Goal: Information Seeking & Learning: Find specific page/section

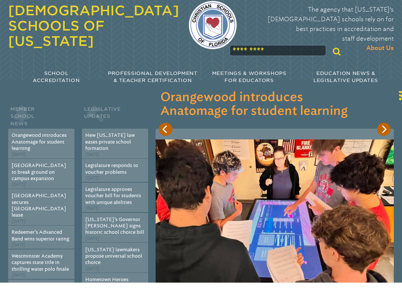
scroll to position [3, 0]
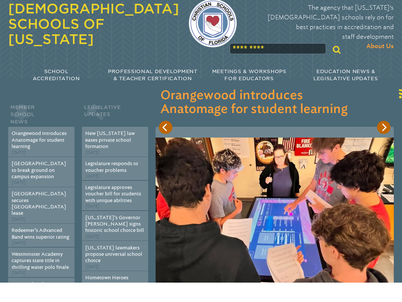
click at [144, 97] on div "Member School News Orangewood introduces Anatomage for student learning Sep 18t…" at bounding box center [201, 260] width 386 height 326
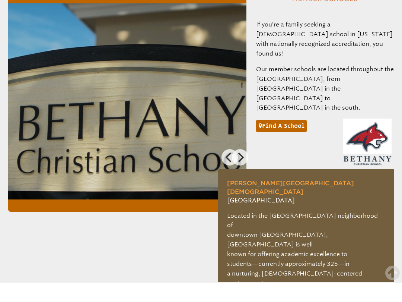
scroll to position [465, 0]
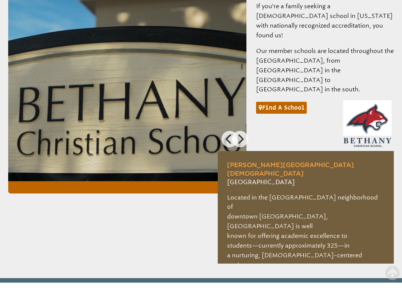
click at [281, 121] on link "Find a school" at bounding box center [281, 127] width 51 height 12
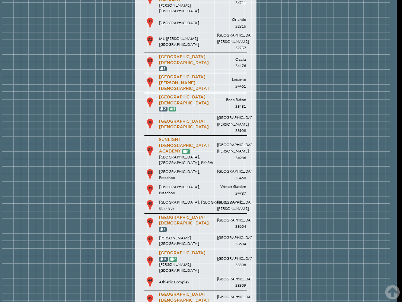
scroll to position [1467, 5]
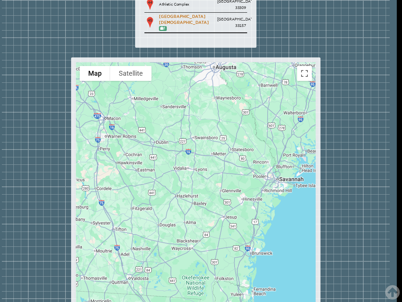
scroll to position [1752, 5]
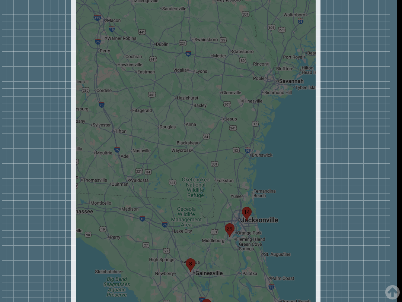
scroll to position [1851, 5]
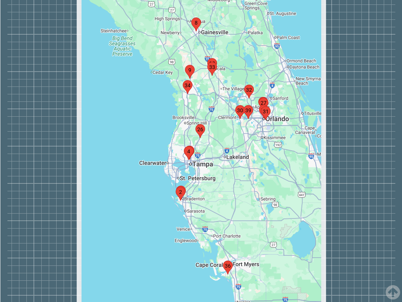
scroll to position [2090, 6]
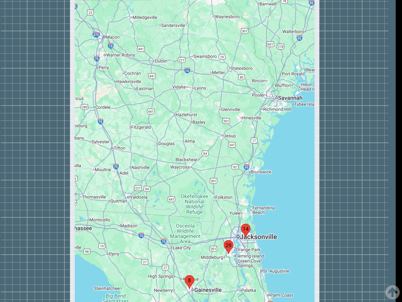
scroll to position [1823, 6]
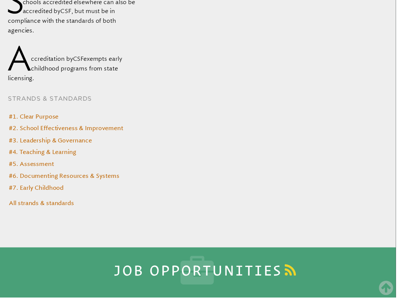
scroll to position [2719, 0]
